Goal: Information Seeking & Learning: Learn about a topic

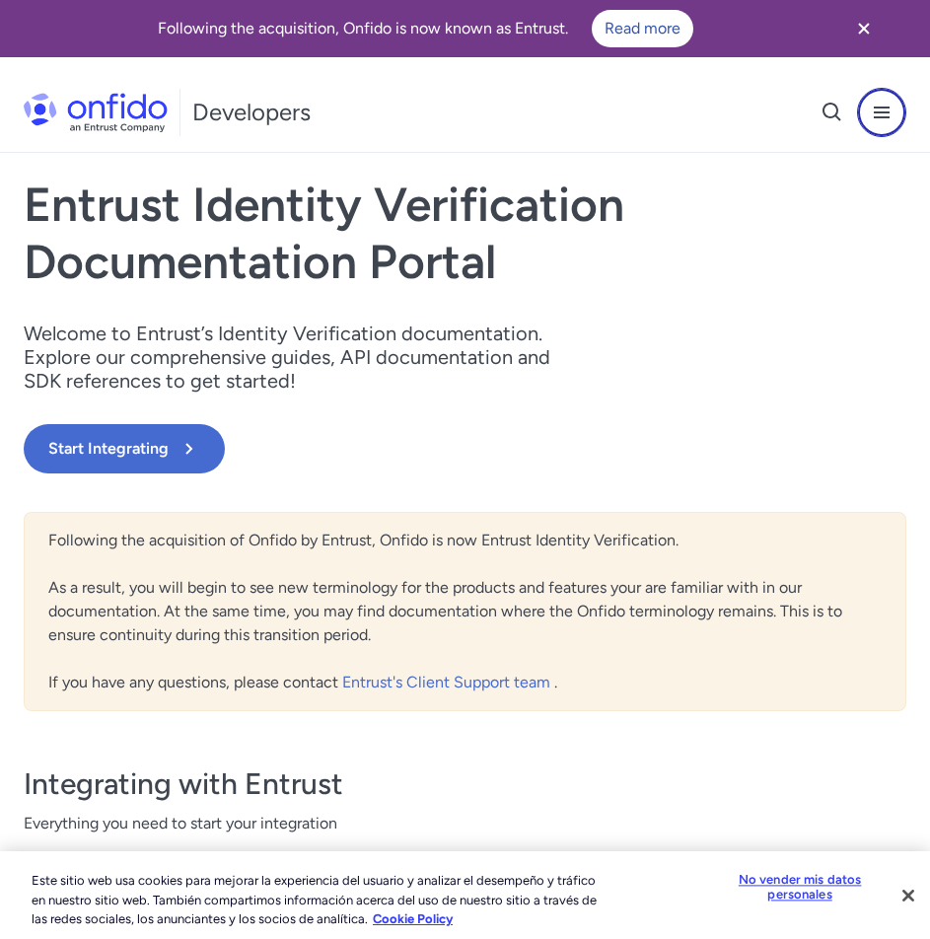
click at [880, 124] on button at bounding box center [881, 112] width 49 height 49
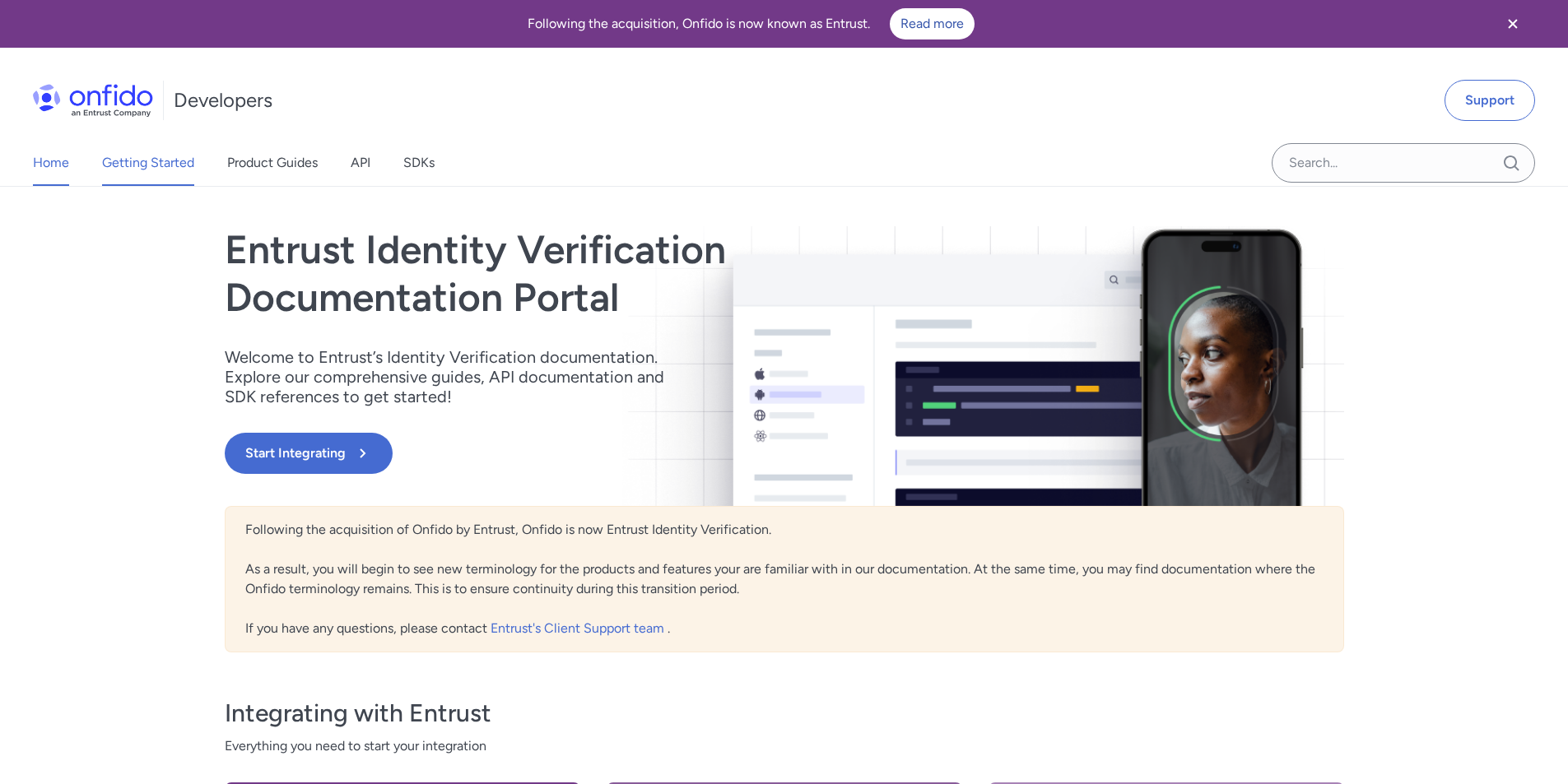
click at [187, 166] on link "Getting Started" at bounding box center [148, 163] width 93 height 46
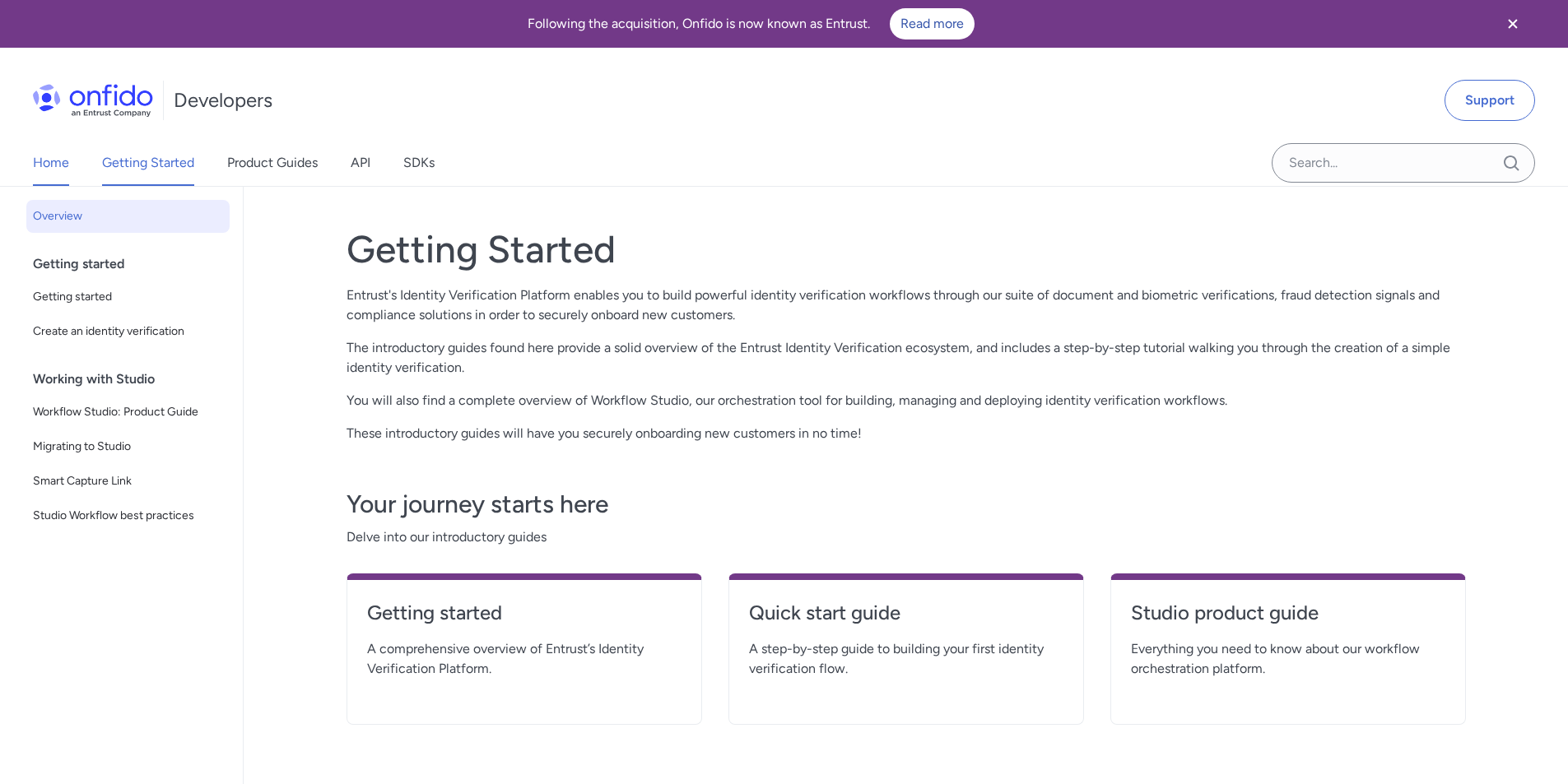
click at [49, 161] on link "Home" at bounding box center [50, 163] width 36 height 46
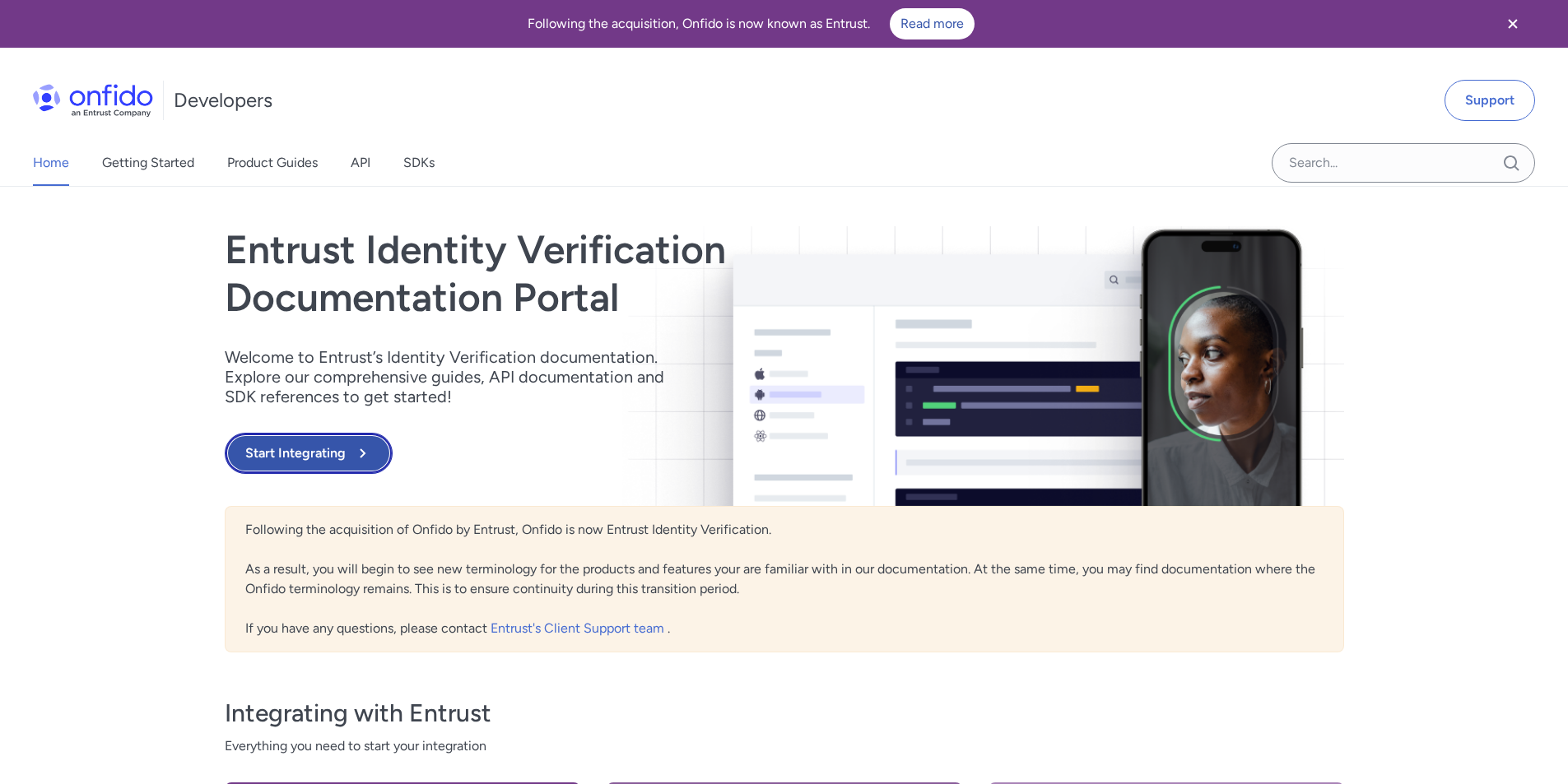
click at [335, 447] on button "Start Integrating" at bounding box center [308, 453] width 168 height 41
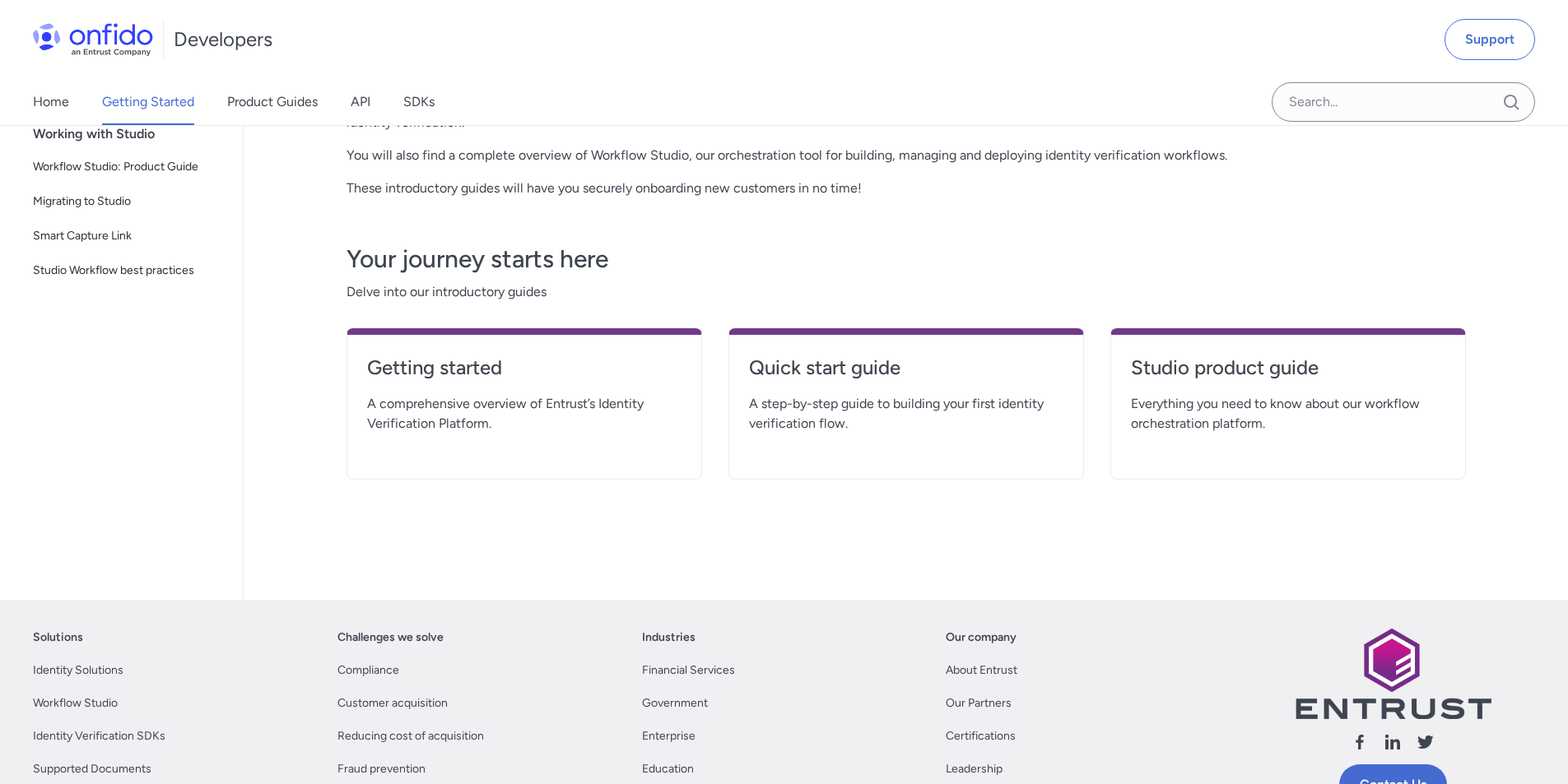
scroll to position [246, 0]
click at [448, 372] on h4 "Getting started" at bounding box center [524, 367] width 314 height 27
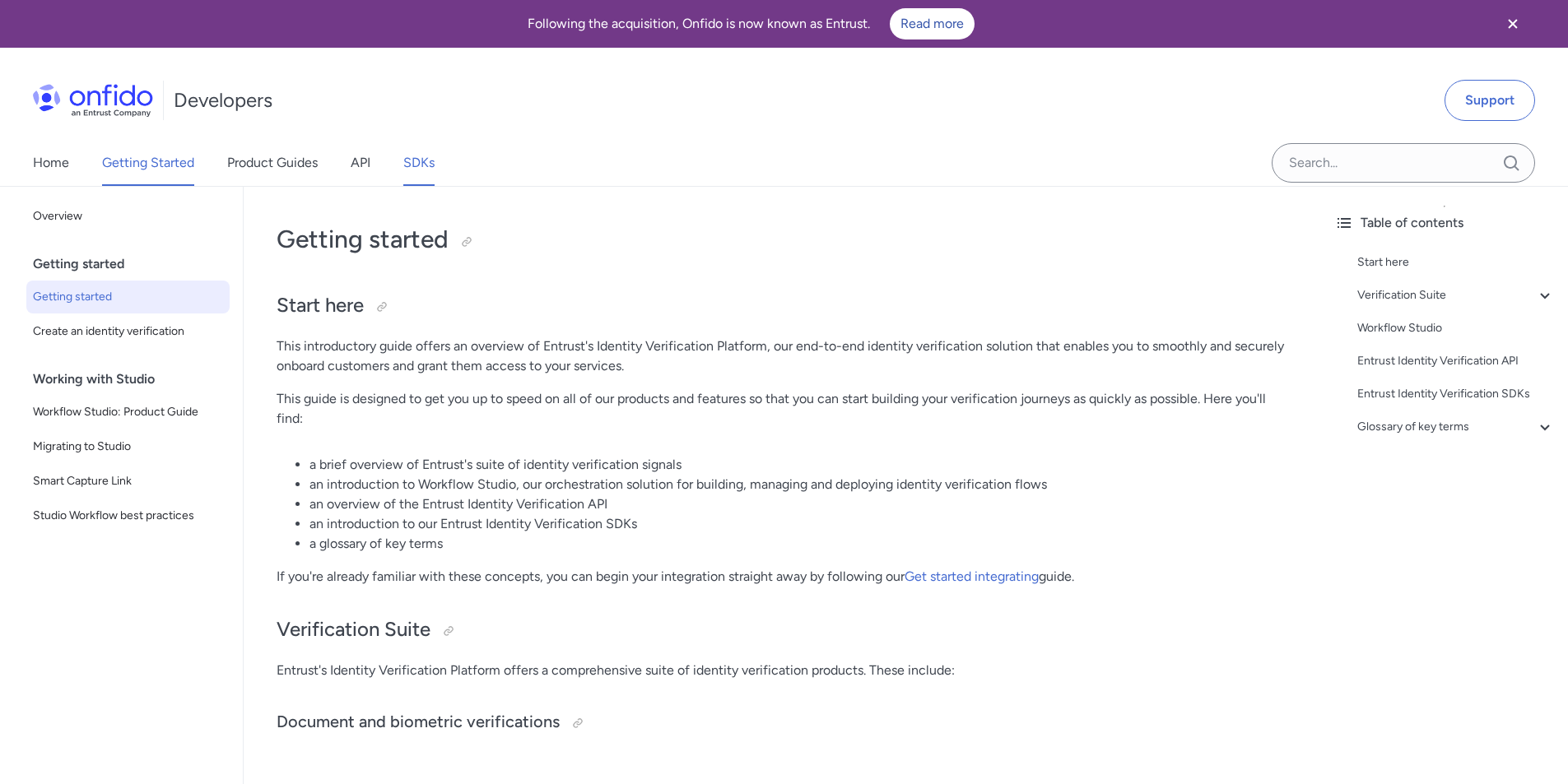
click at [415, 156] on link "SDKs" at bounding box center [418, 163] width 31 height 46
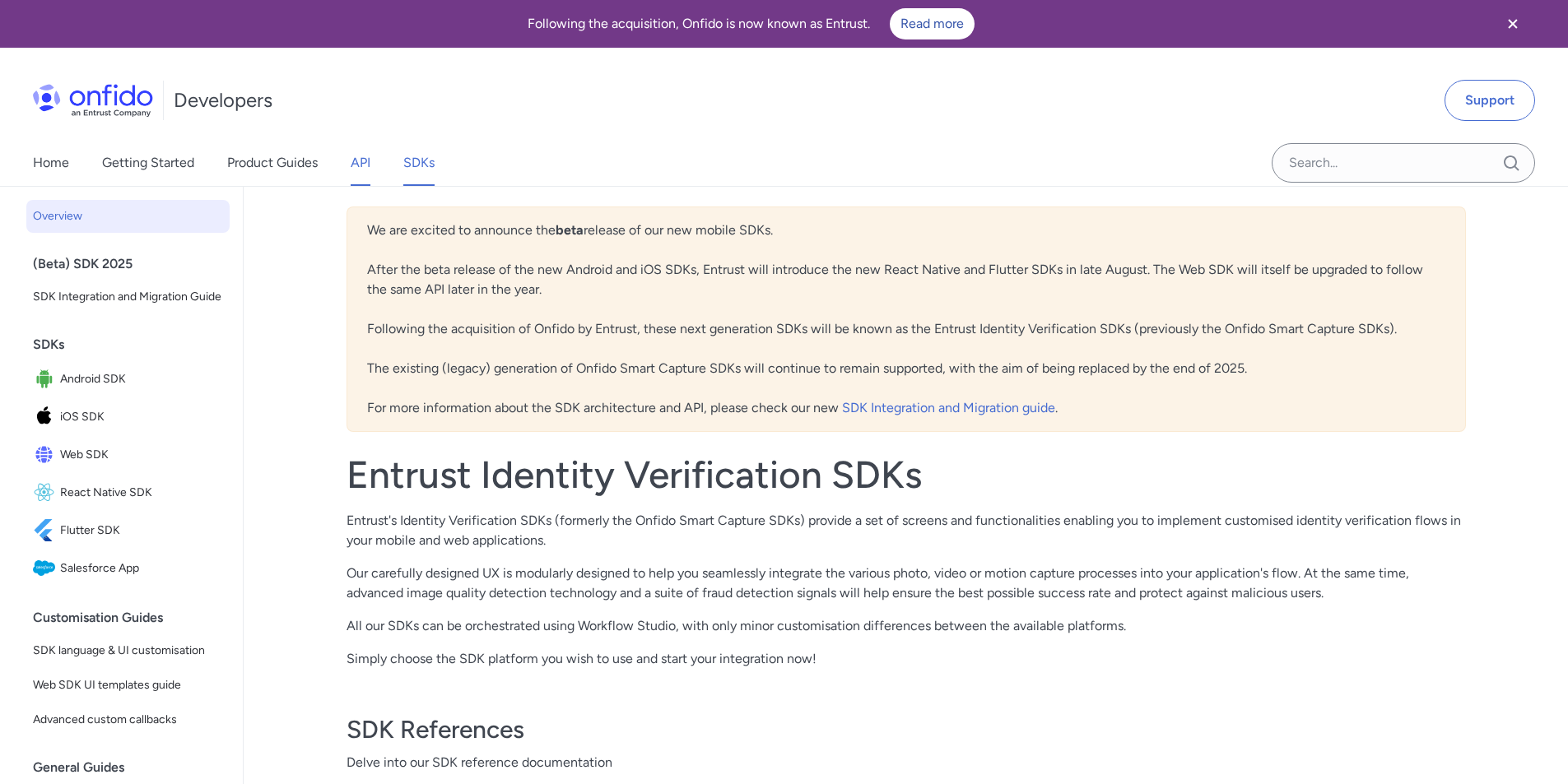
click at [359, 161] on link "API" at bounding box center [360, 163] width 20 height 46
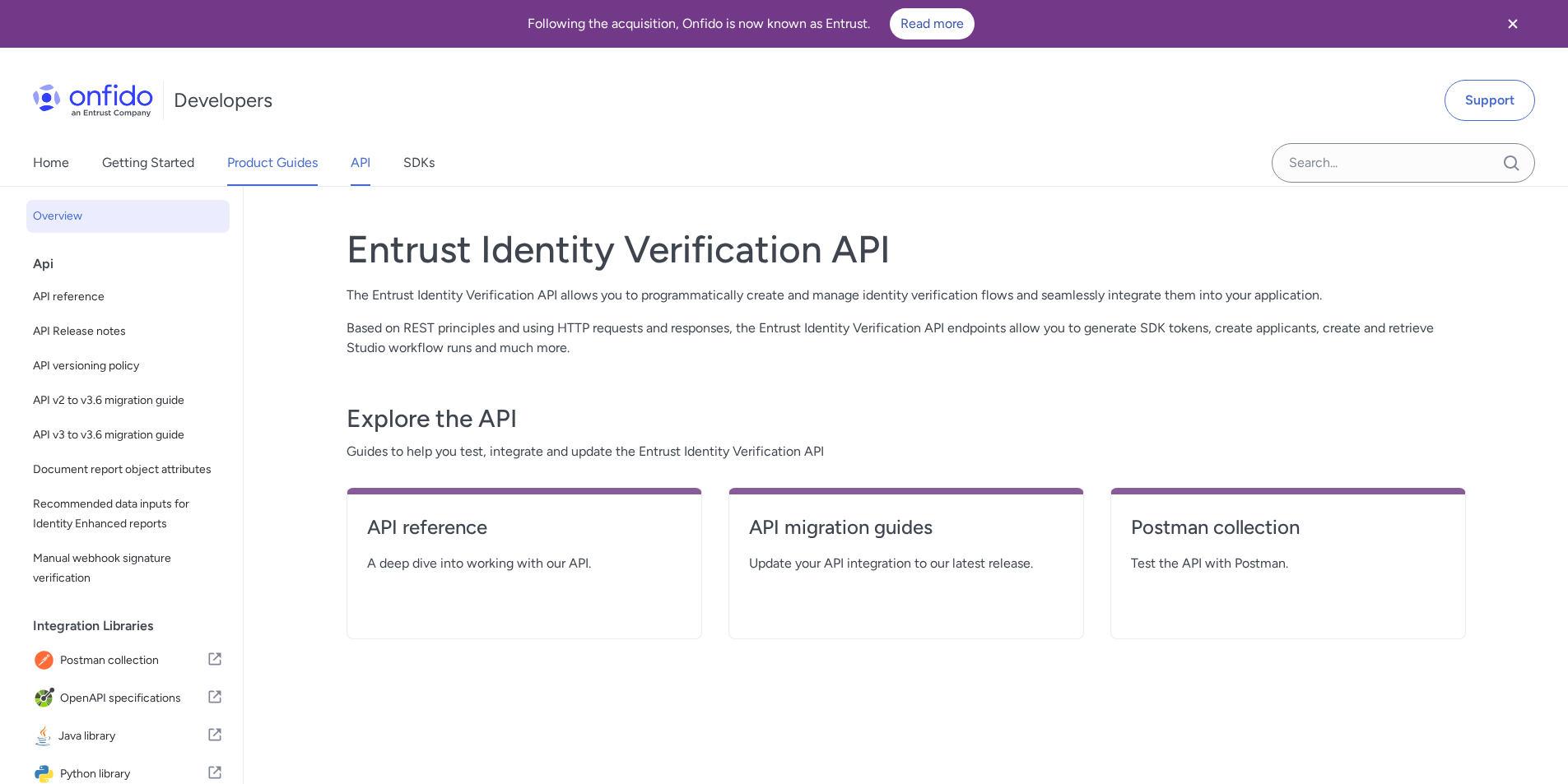
click at [292, 167] on link "Product Guides" at bounding box center [272, 163] width 91 height 46
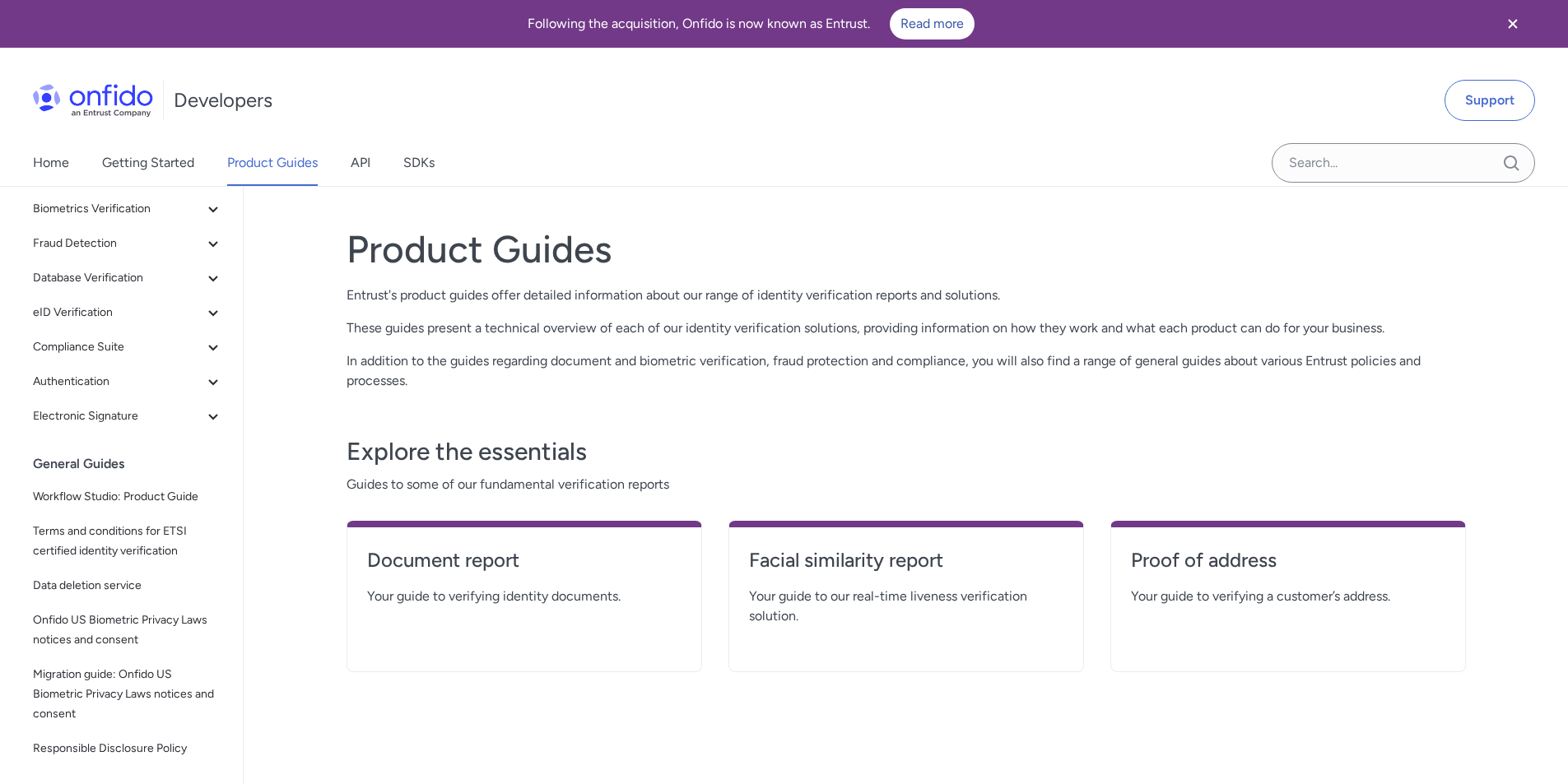
drag, startPoint x: 679, startPoint y: 78, endPoint x: 766, endPoint y: 5, distance: 113.6
click at [679, 78] on div "Developers Support" at bounding box center [784, 100] width 1568 height 79
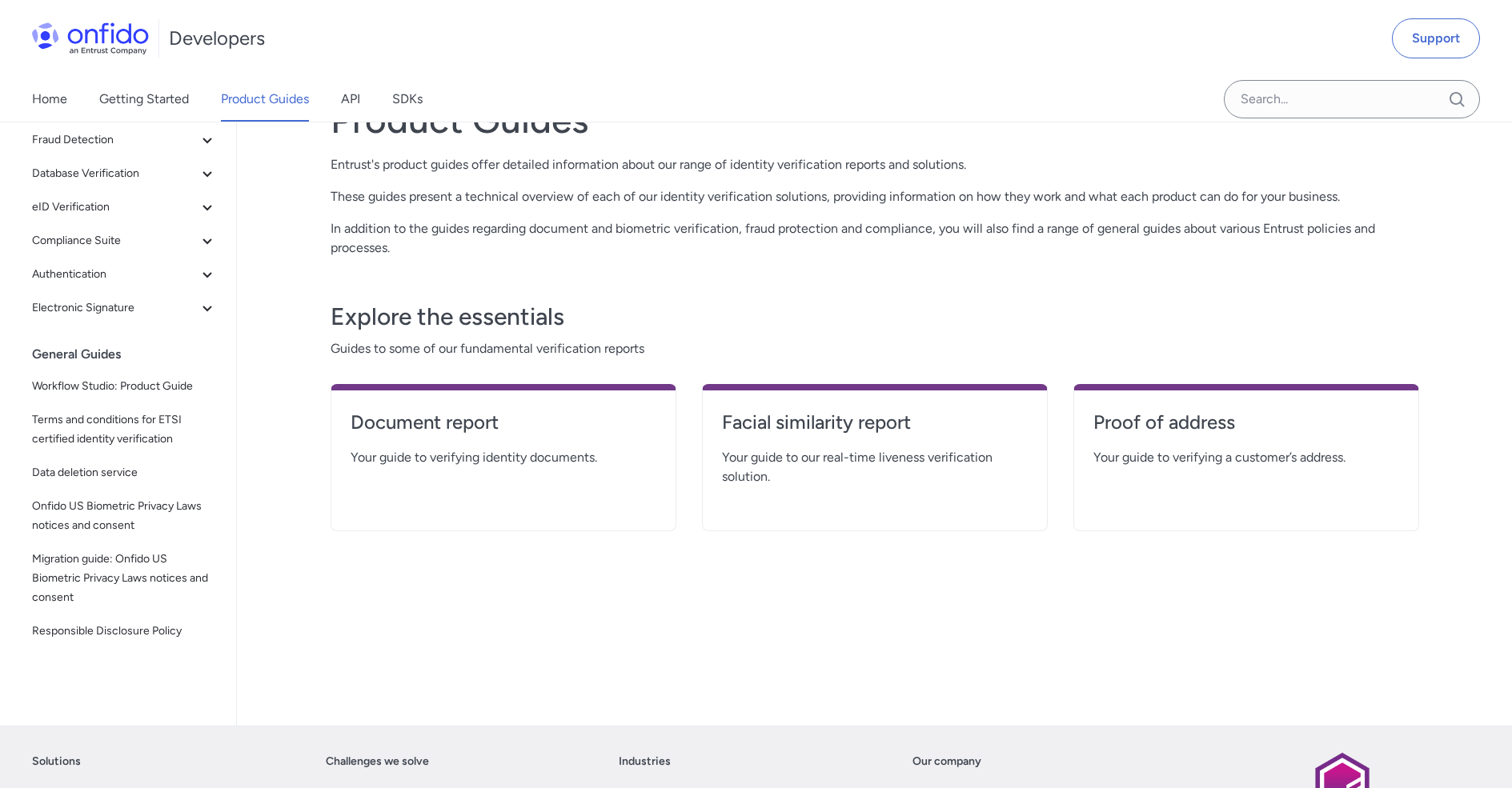
scroll to position [69, 0]
